Goal: Information Seeking & Learning: Learn about a topic

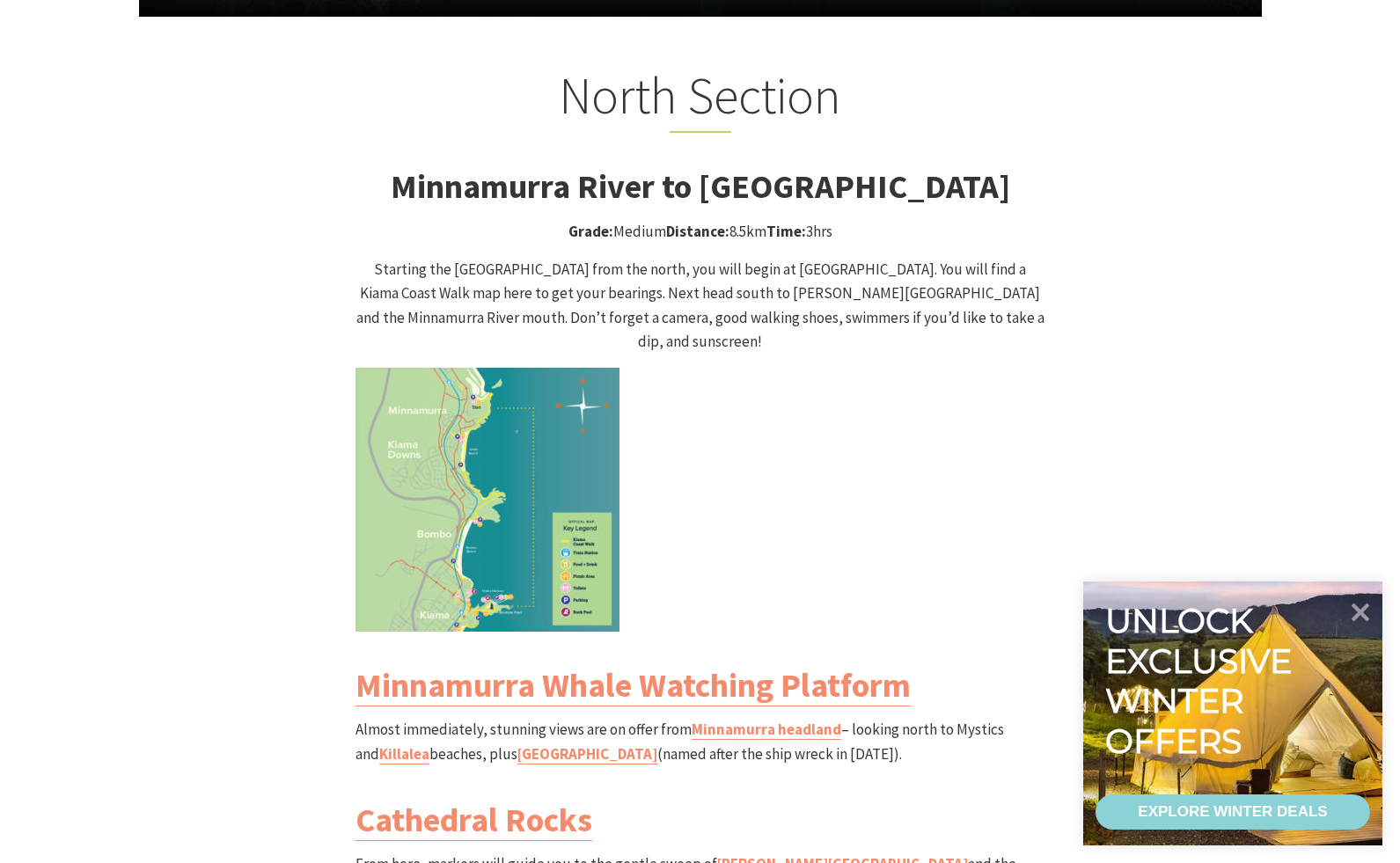
scroll to position [1797, 0]
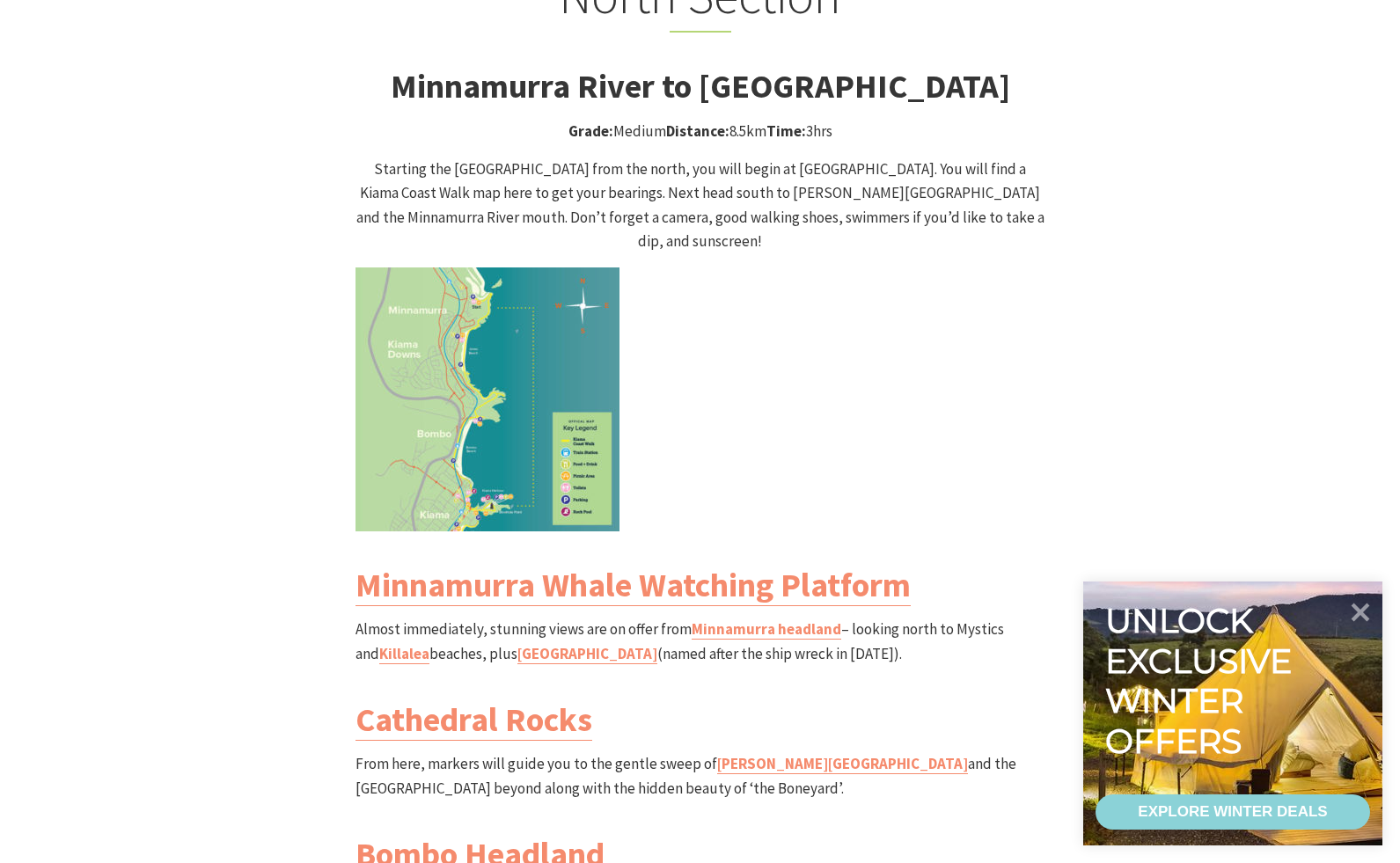
click at [551, 434] on img at bounding box center [487, 399] width 264 height 264
click at [561, 436] on img at bounding box center [487, 399] width 264 height 264
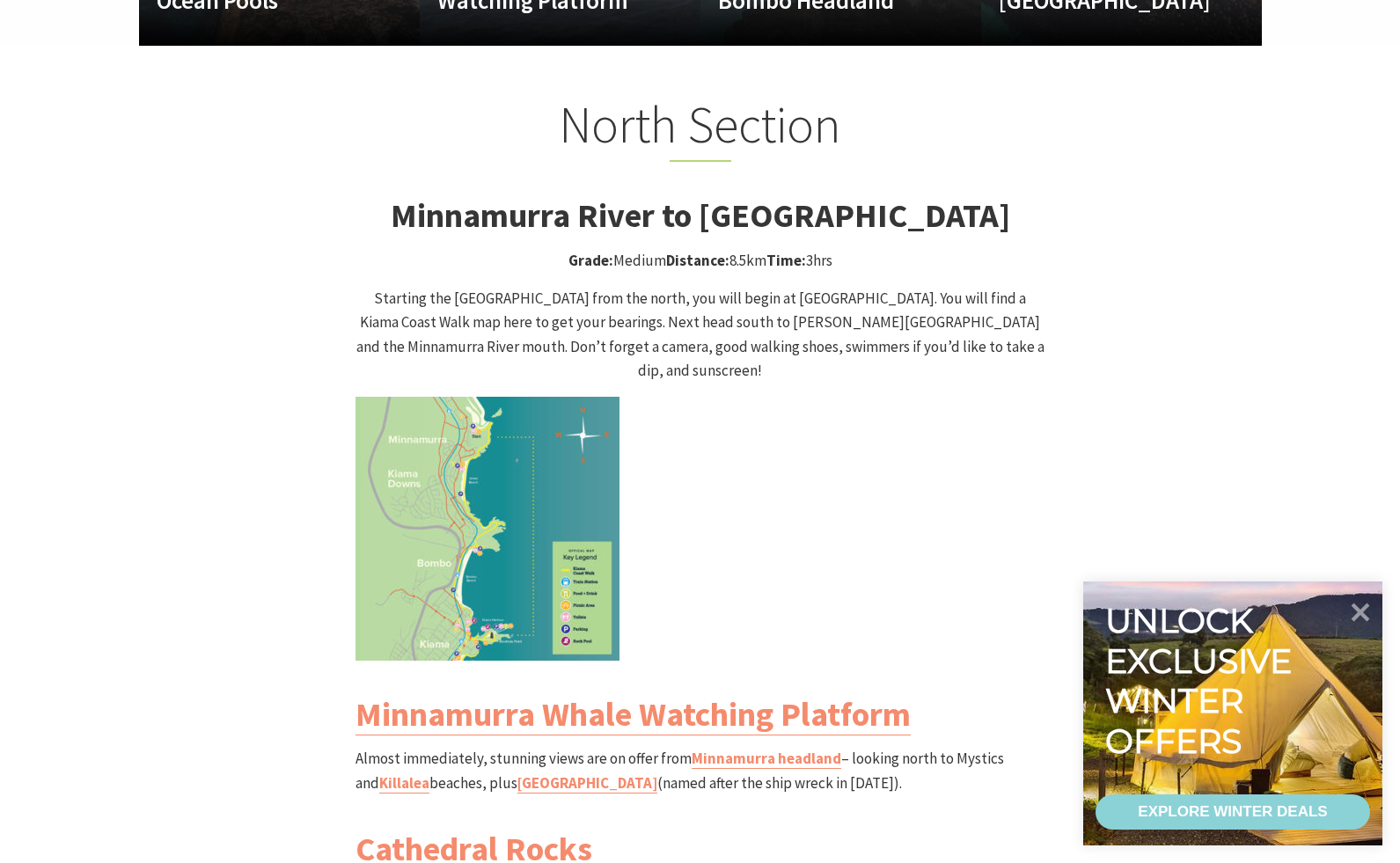
scroll to position [1659, 0]
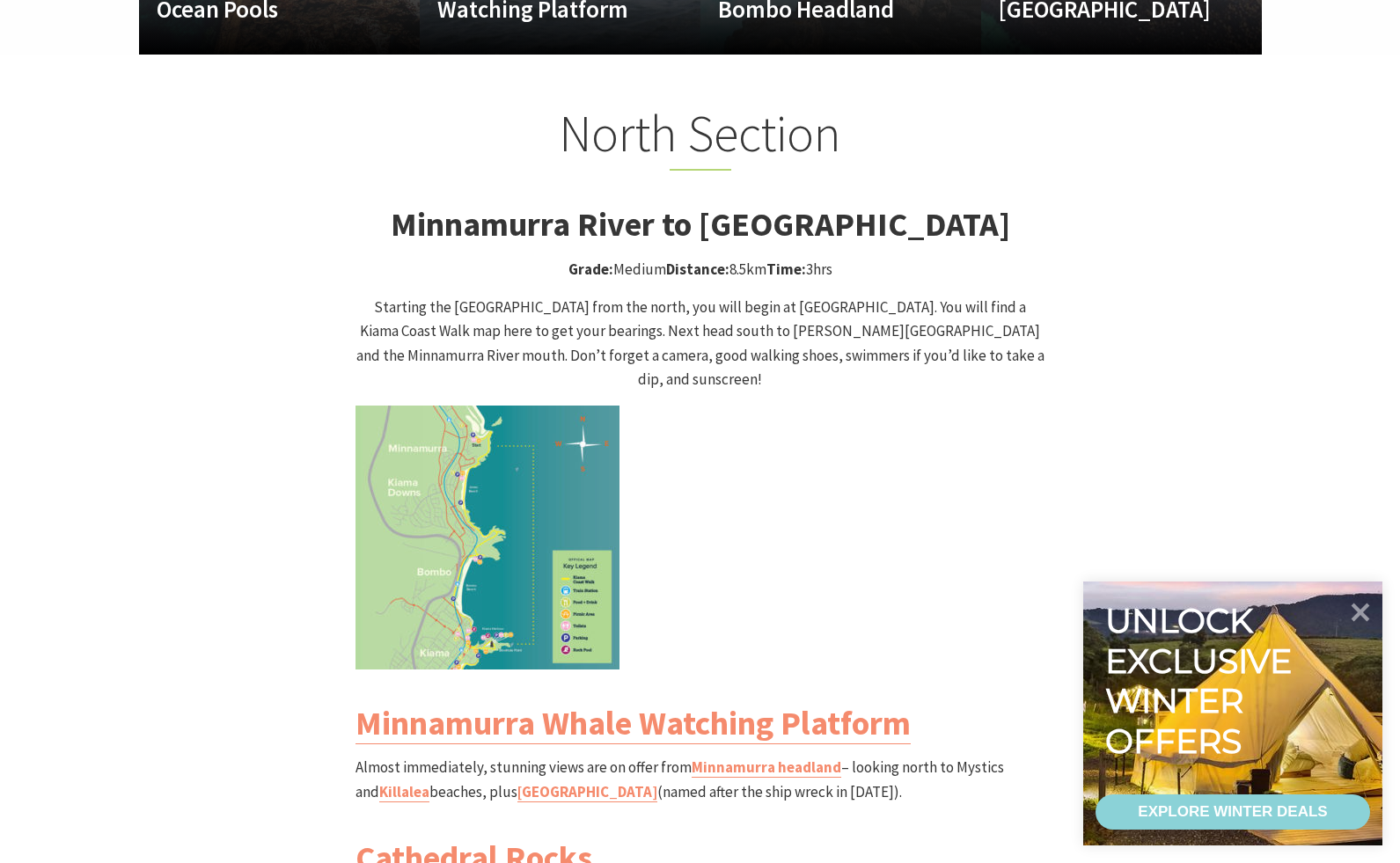
click at [427, 409] on img at bounding box center [487, 537] width 264 height 264
click at [508, 413] on img at bounding box center [487, 537] width 264 height 264
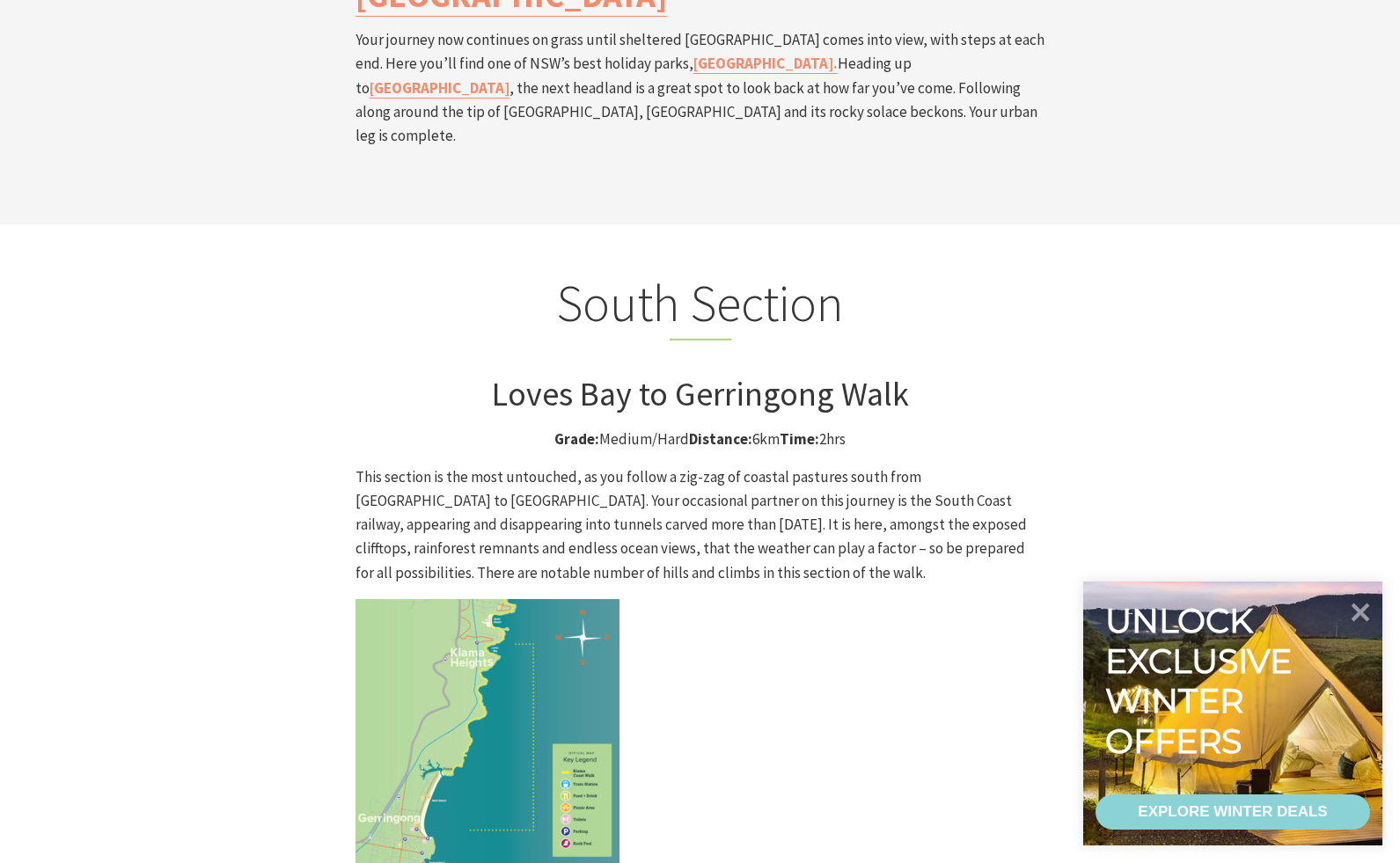
scroll to position [4368, 0]
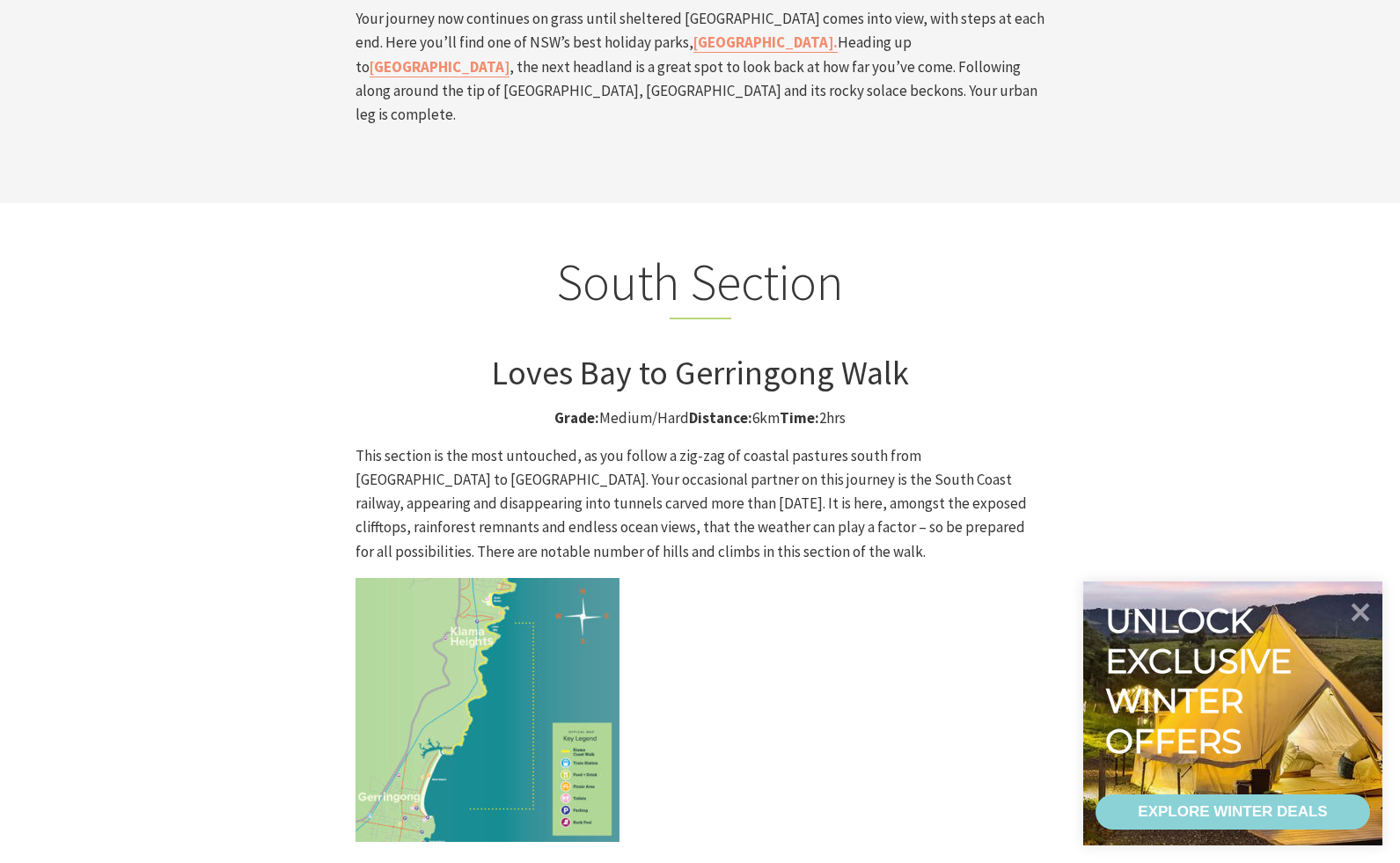
click at [494, 578] on img at bounding box center [487, 710] width 264 height 264
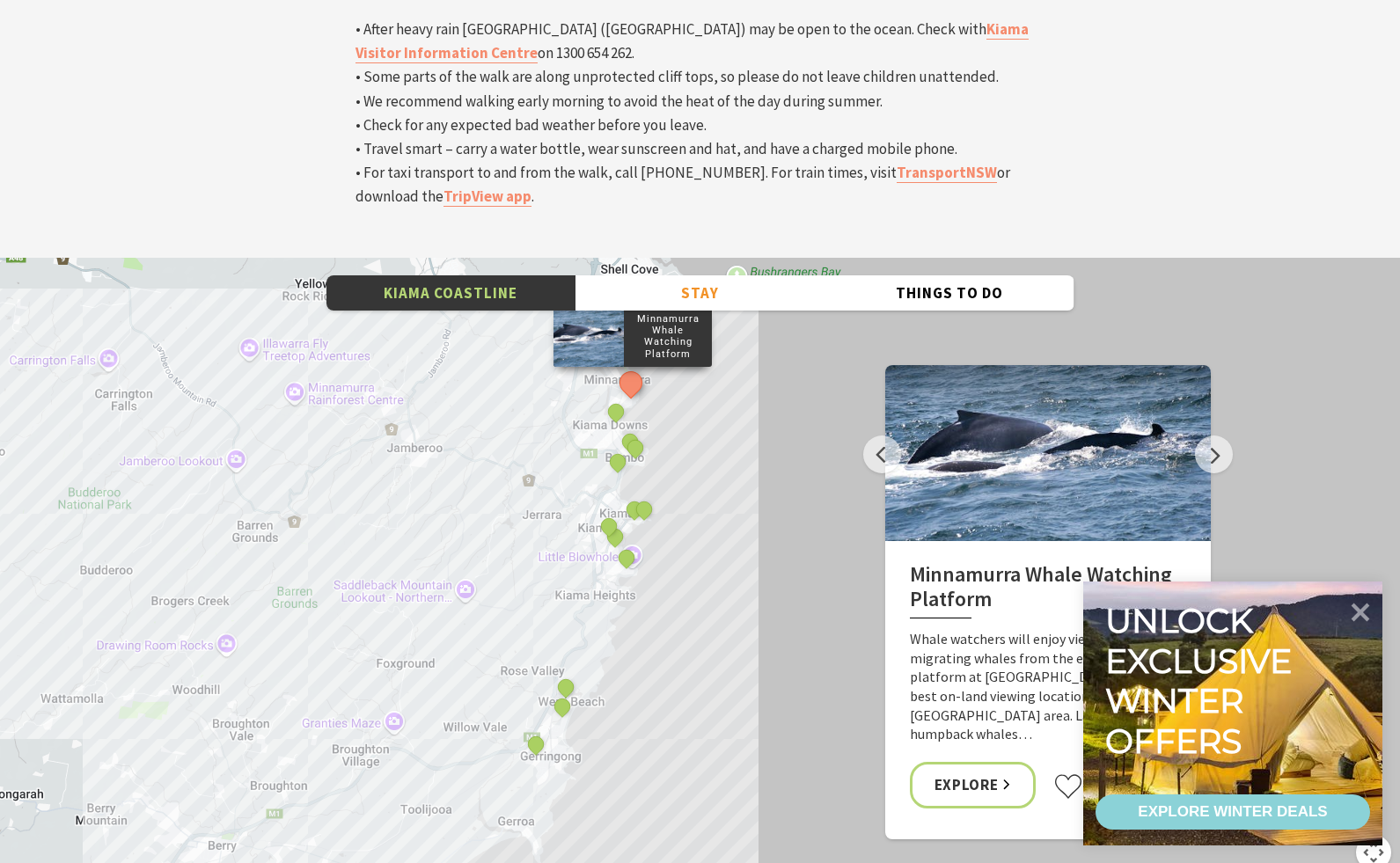
scroll to position [6015, 0]
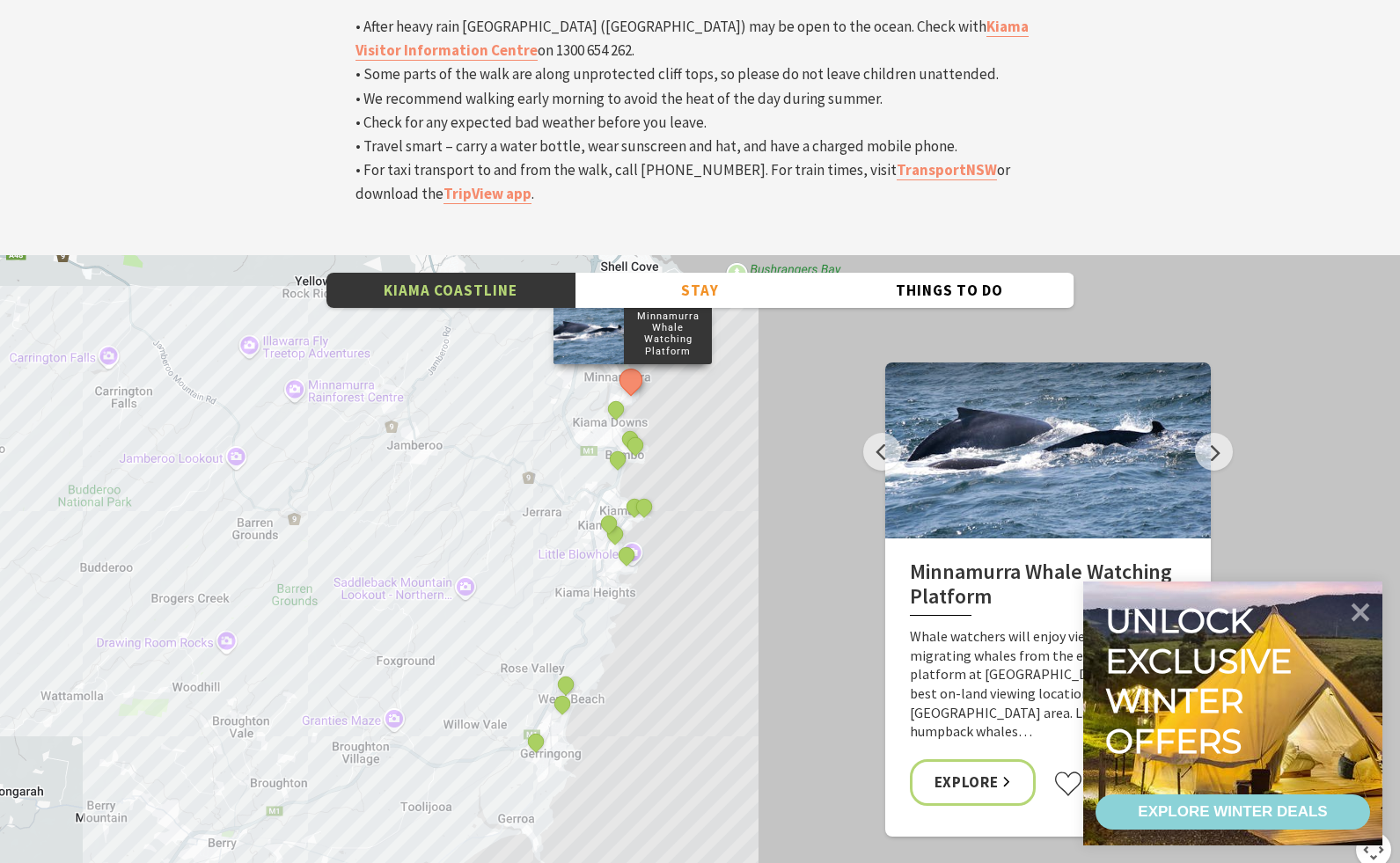
drag, startPoint x: 614, startPoint y: 548, endPoint x: 642, endPoint y: 473, distance: 80.1
click at [642, 473] on div "Minnamurra Whale Watching Platform Gerringong Whale Watching Platform [GEOGRAPH…" at bounding box center [700, 572] width 1400 height 633
click at [567, 523] on div "Minnamurra Whale Watching Platform Gerringong Whale Watching Platform [GEOGRAPH…" at bounding box center [700, 572] width 1400 height 633
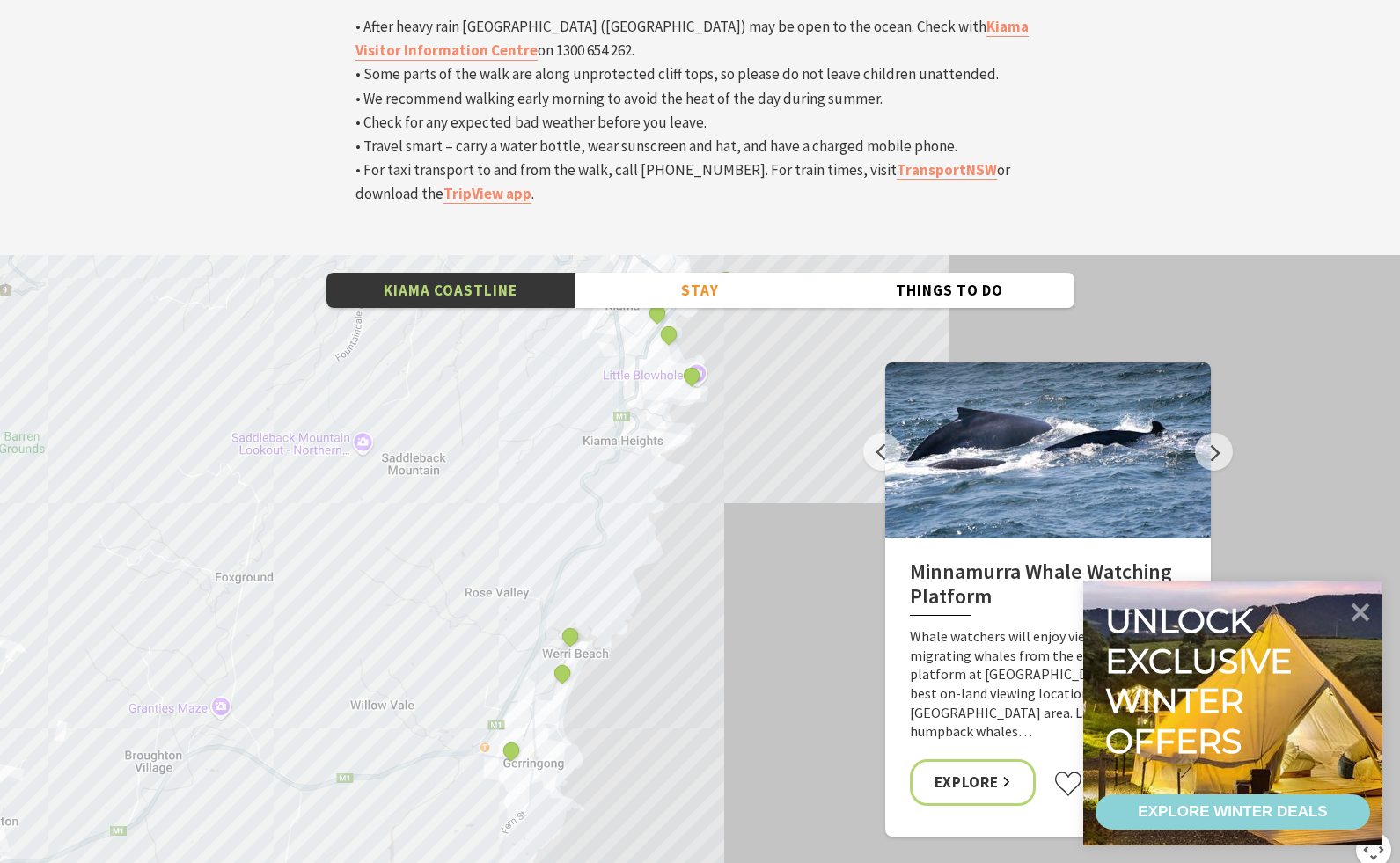
click at [567, 523] on div "Minnamurra Whale Watching Platform Gerringong Whale Watching Platform [GEOGRAPH…" at bounding box center [700, 572] width 1400 height 633
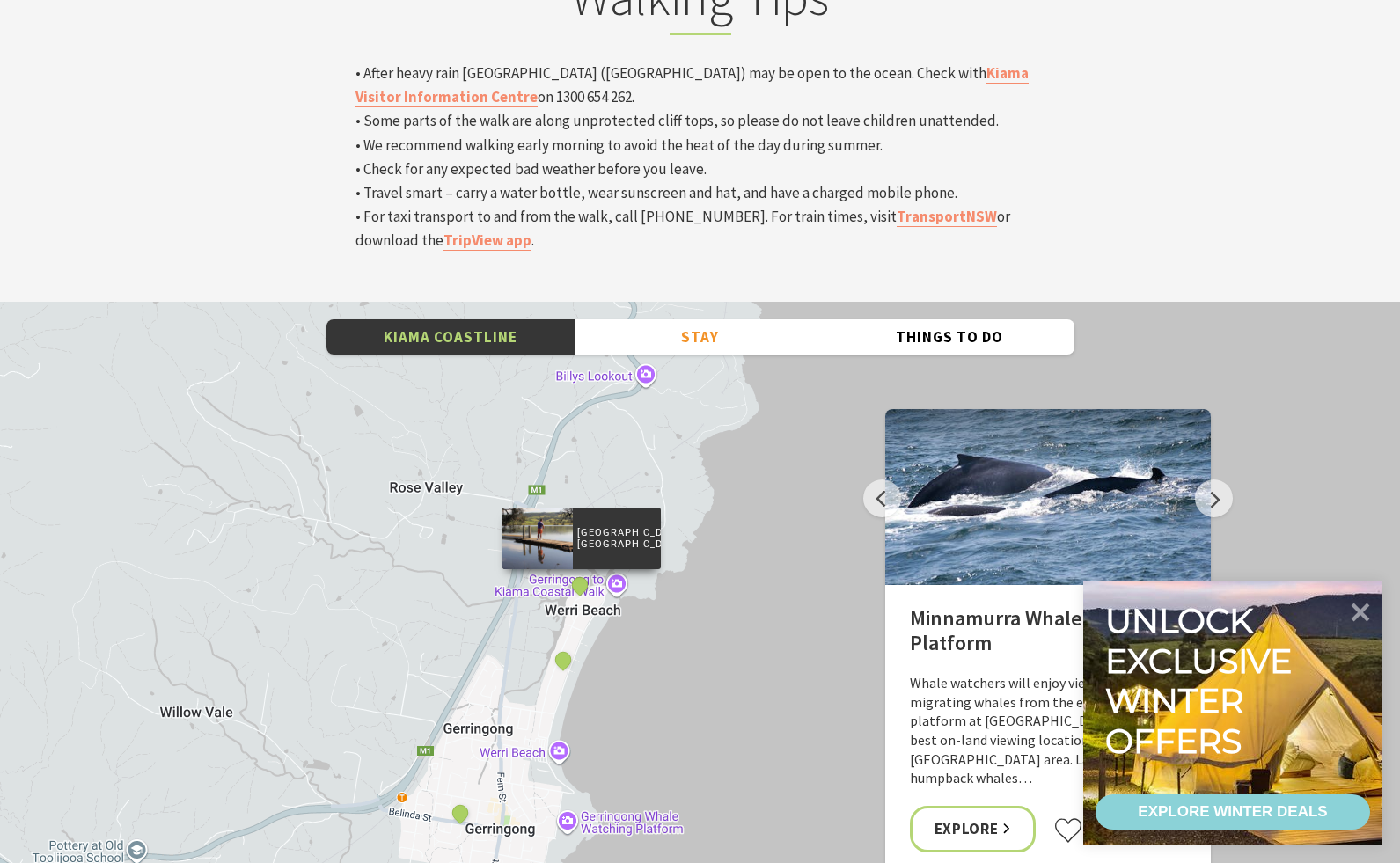
scroll to position [5967, 0]
click at [591, 569] on button "See detail about Werri Lagoon, Gerringong" at bounding box center [579, 585] width 32 height 32
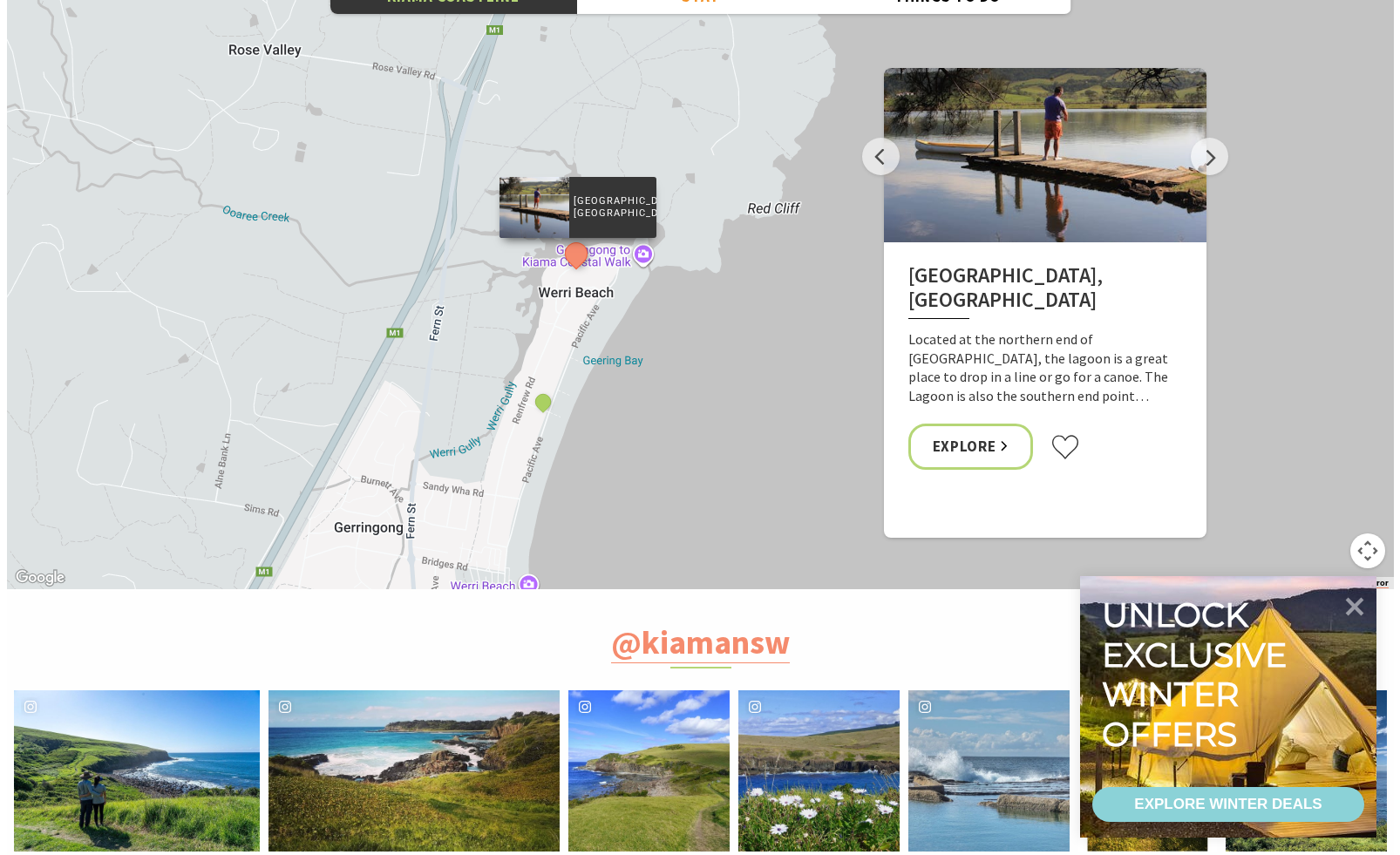
scroll to position [6253, 0]
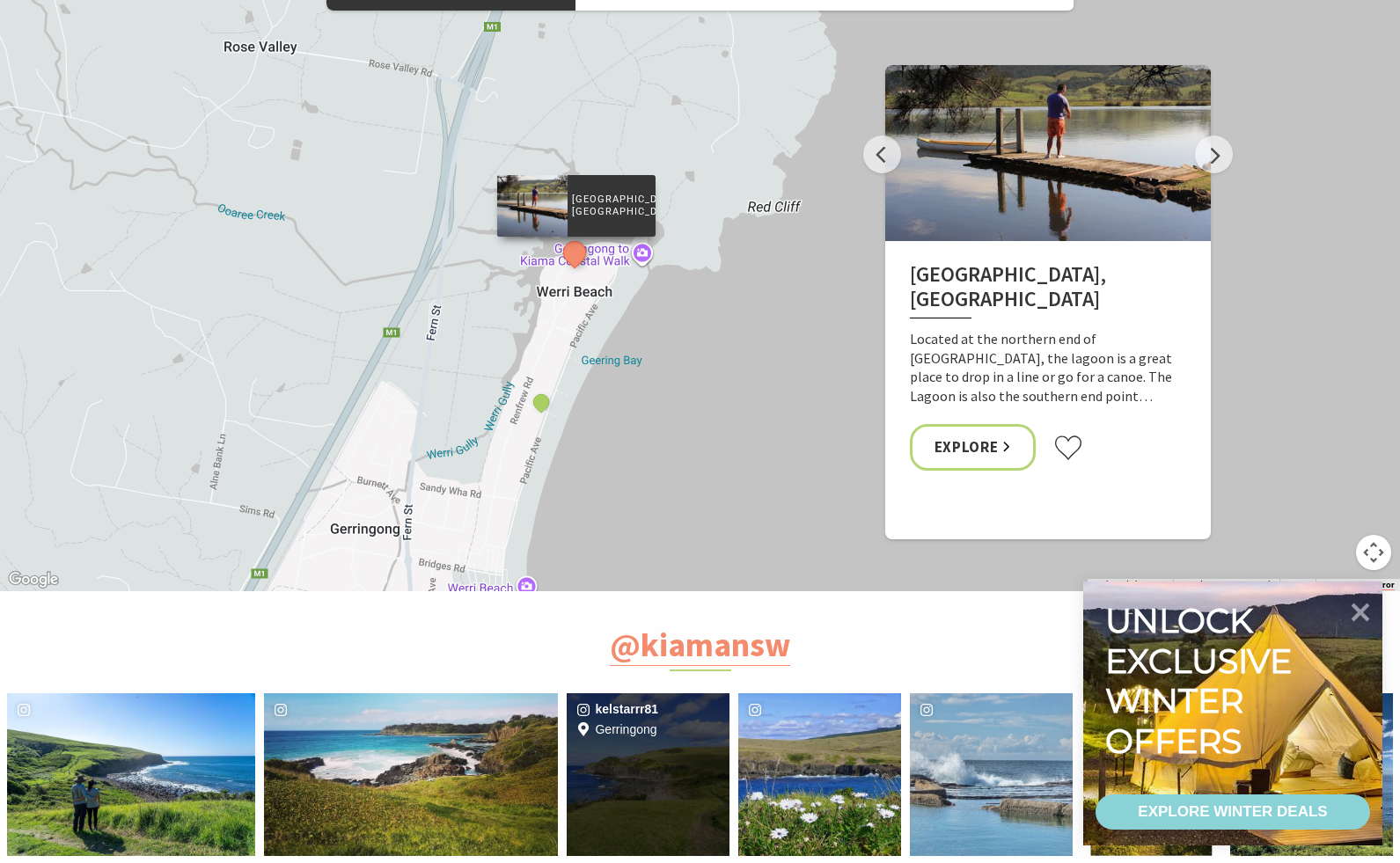
click at [691, 694] on div "Location [GEOGRAPHIC_DATA]" at bounding box center [703, 775] width 55 height 163
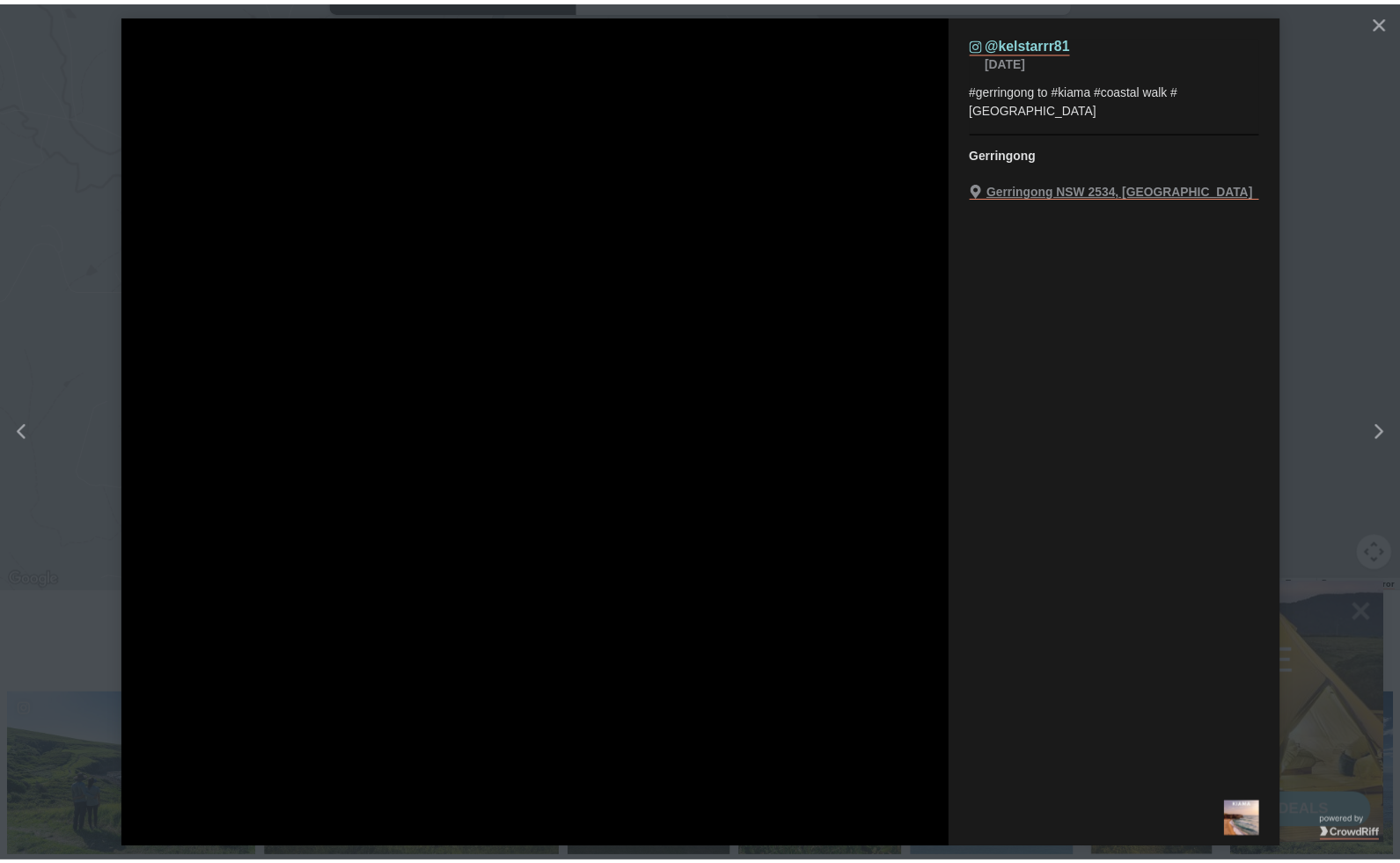
scroll to position [557, 1436]
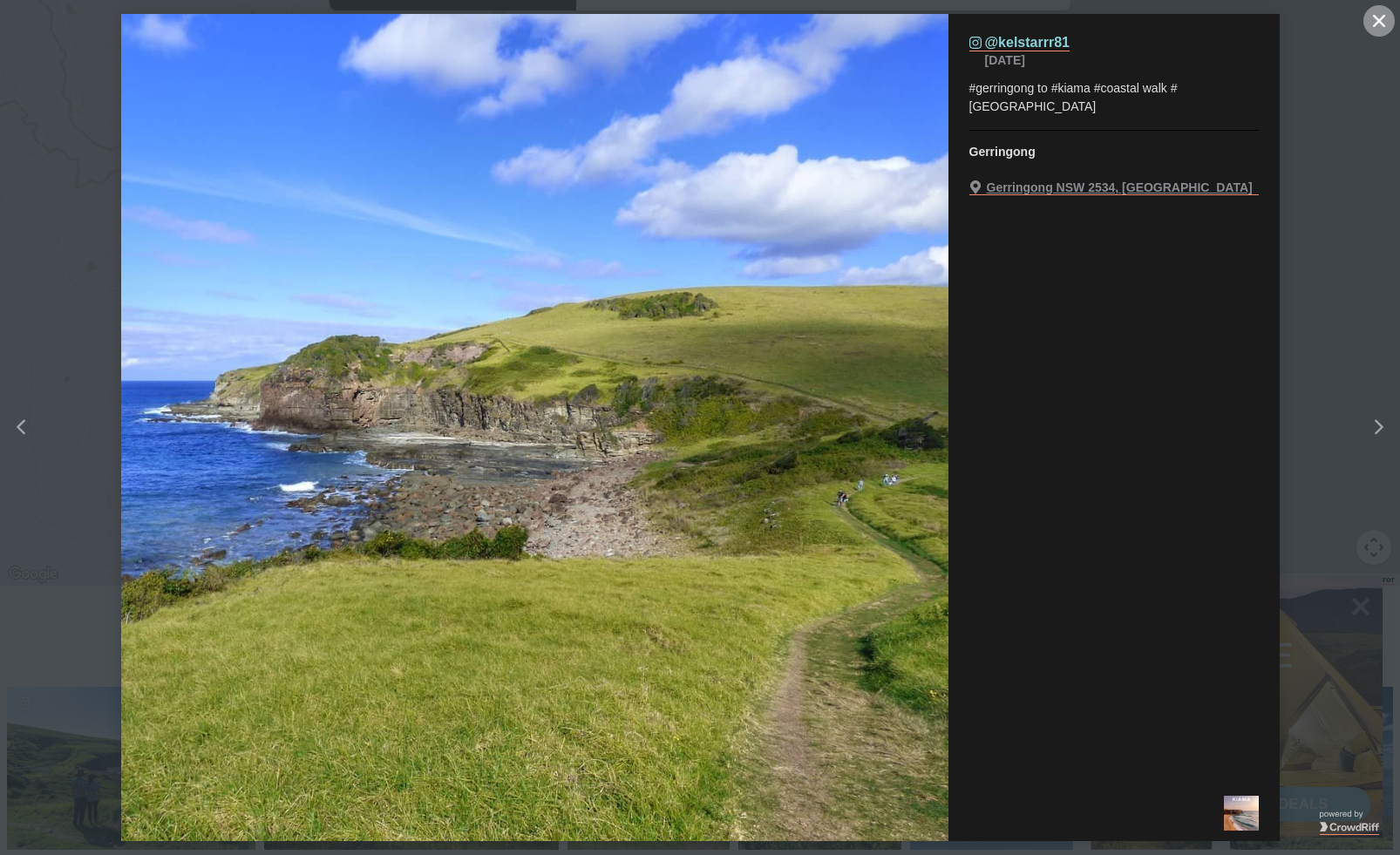
click at [1373, 15] on button "Close" at bounding box center [1379, 22] width 32 height 32
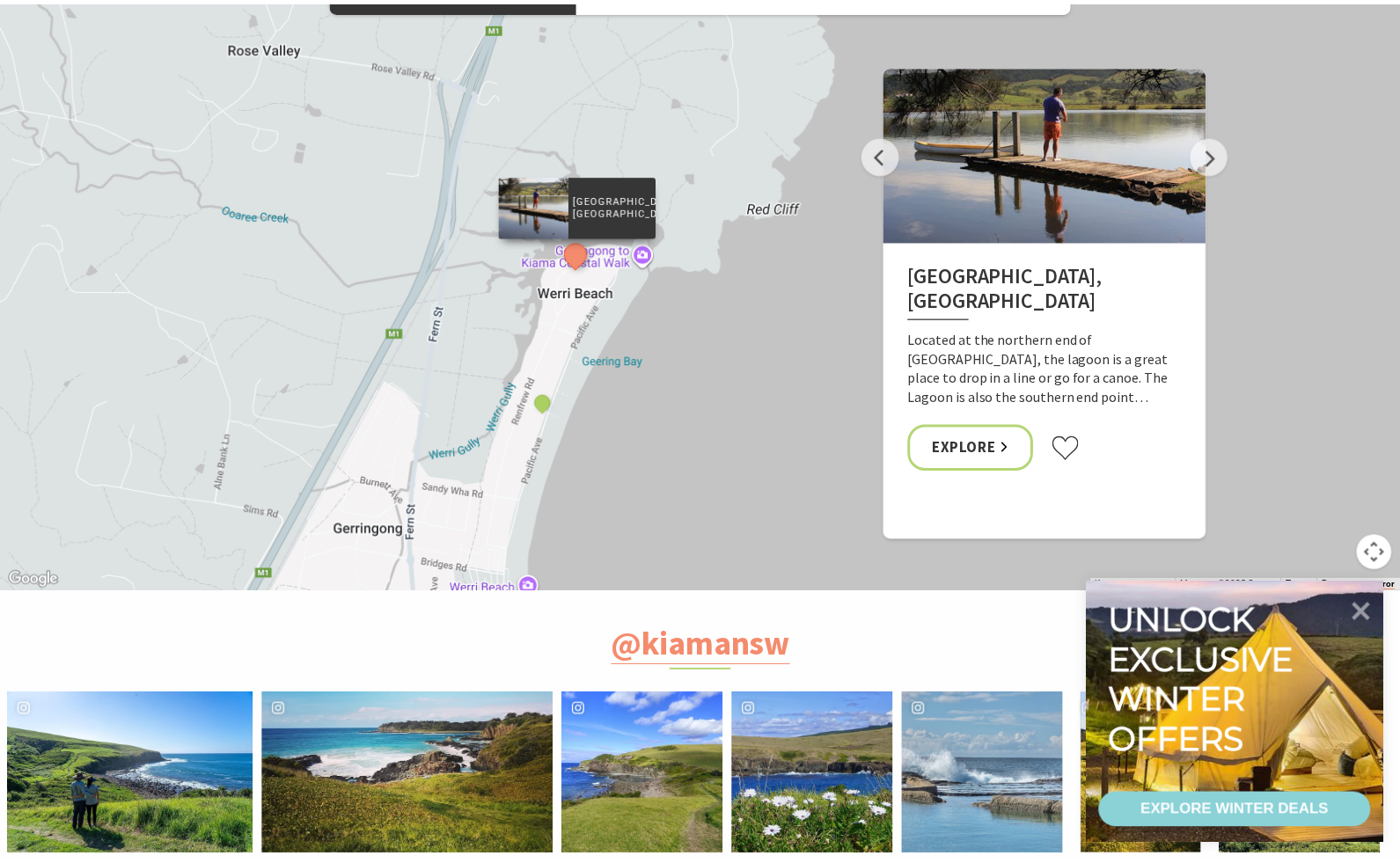
scroll to position [552, 1423]
